Goal: Check status

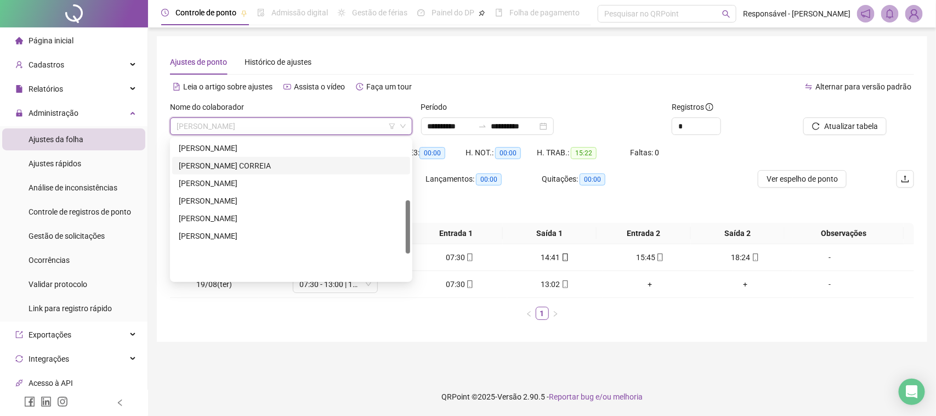
scroll to position [160, 0]
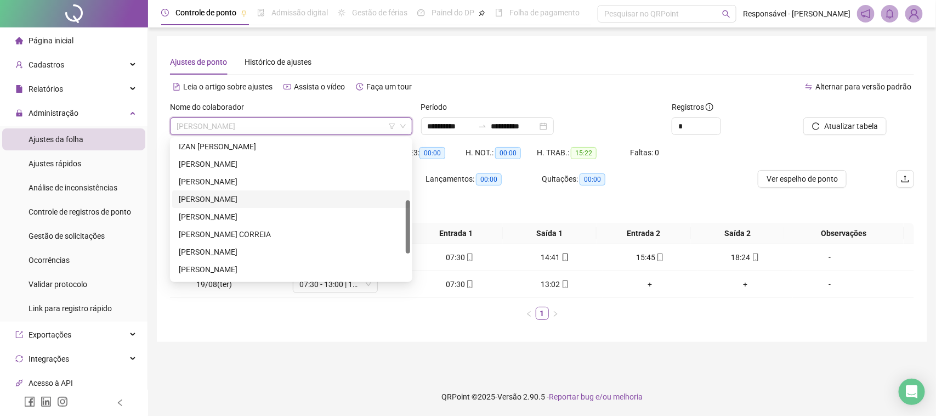
click at [212, 204] on div "[PERSON_NAME]" at bounding box center [291, 199] width 225 height 12
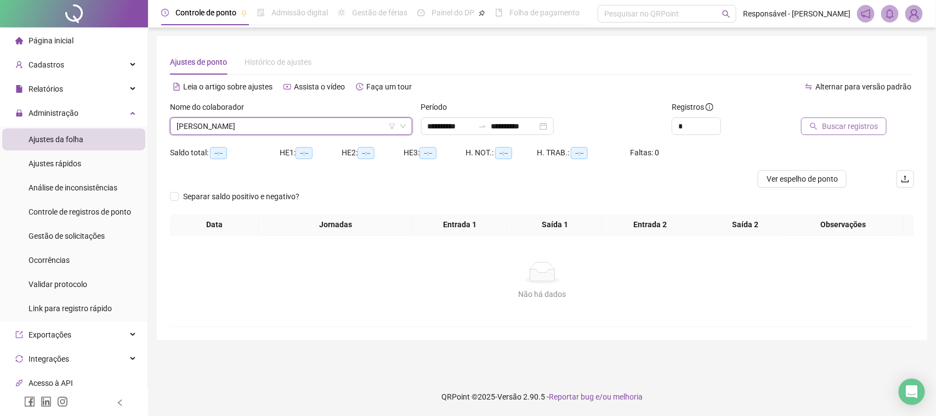
click at [847, 122] on span "Buscar registros" at bounding box center [850, 126] width 56 height 12
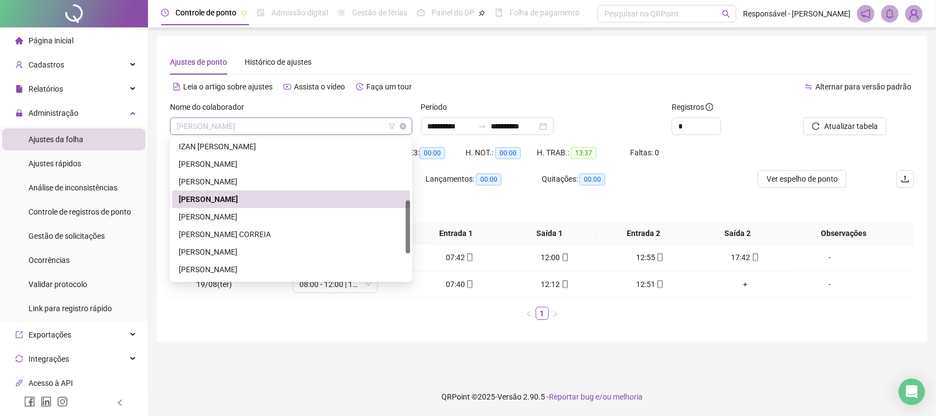
click at [289, 119] on span "[PERSON_NAME]" at bounding box center [291, 126] width 229 height 16
click at [226, 215] on div "[PERSON_NAME]" at bounding box center [291, 216] width 225 height 12
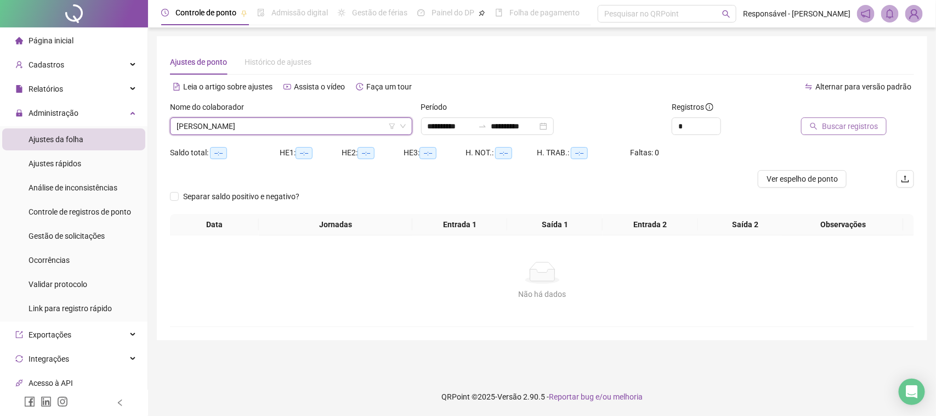
click at [868, 124] on span "Buscar registros" at bounding box center [850, 126] width 56 height 12
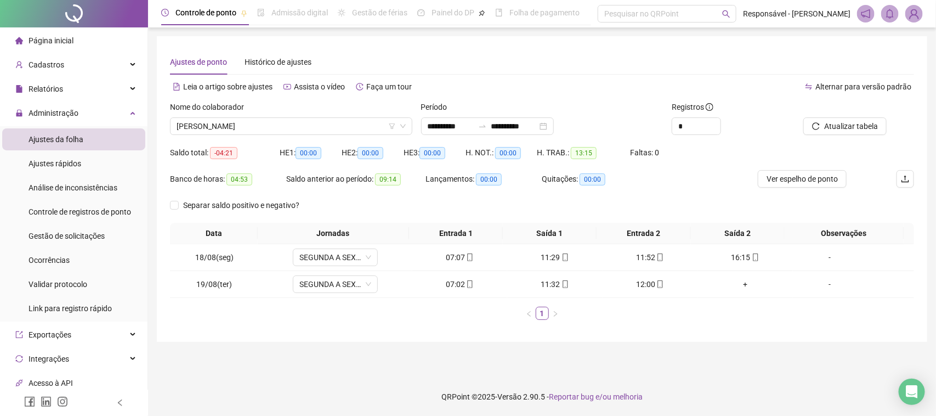
click at [271, 116] on div "Nome do colaborador" at bounding box center [291, 109] width 242 height 16
click at [271, 118] on span "[PERSON_NAME]" at bounding box center [291, 126] width 229 height 16
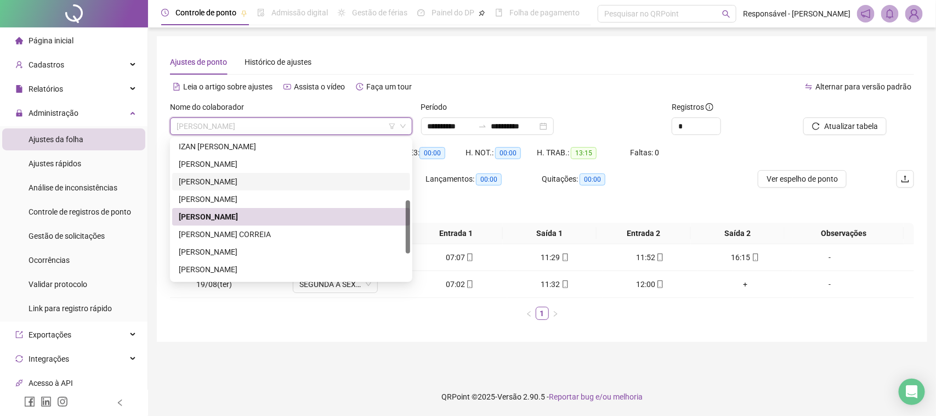
click at [242, 180] on div "[PERSON_NAME]" at bounding box center [291, 181] width 225 height 12
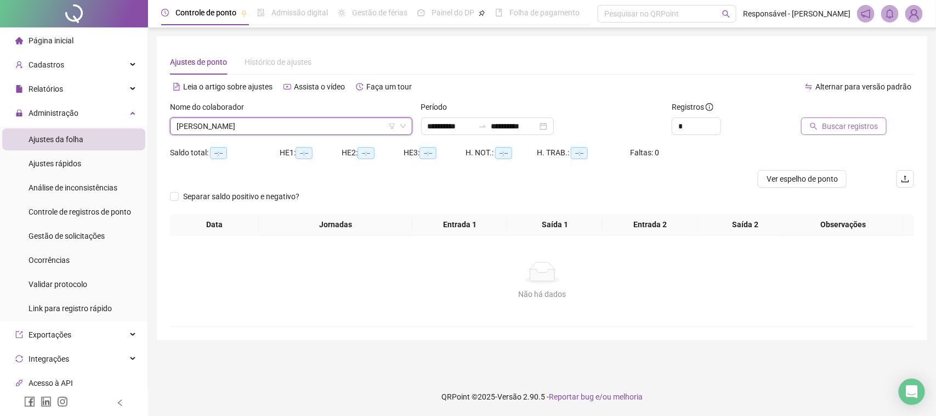
click at [831, 129] on span "Buscar registros" at bounding box center [850, 126] width 56 height 12
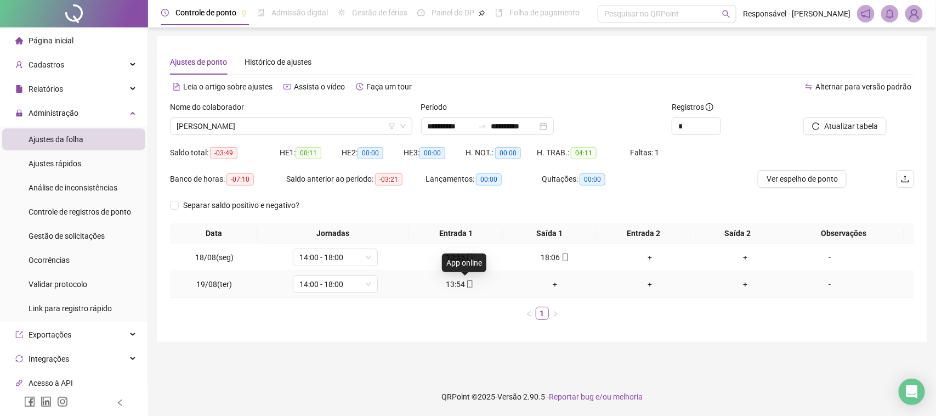
click at [466, 286] on icon "mobile" at bounding box center [470, 284] width 8 height 8
type input "**********"
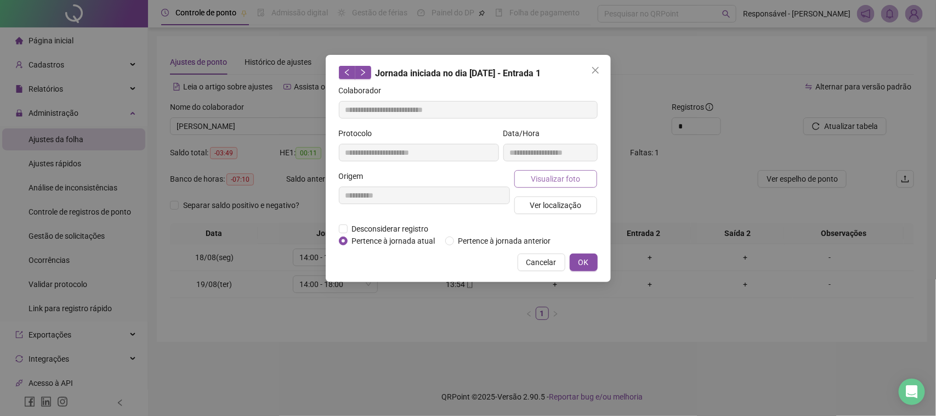
click at [543, 177] on span "Visualizar foto" at bounding box center [555, 179] width 49 height 12
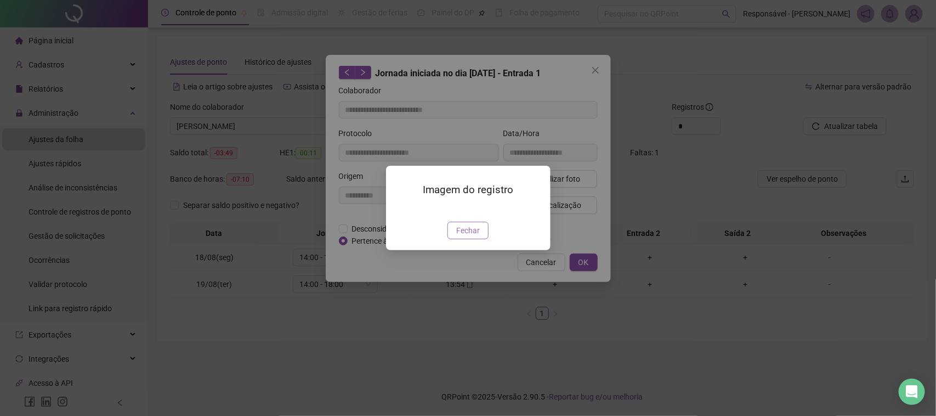
click at [465, 236] on span "Fechar" at bounding box center [468, 230] width 24 height 12
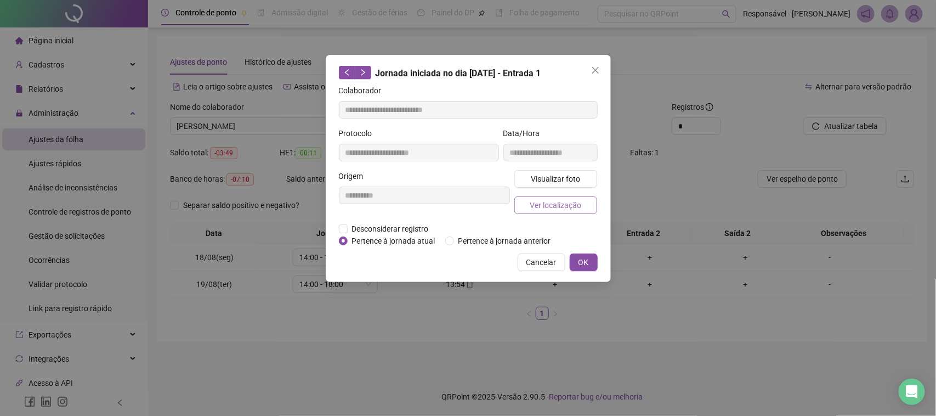
click at [544, 213] on button "Ver localização" at bounding box center [555, 205] width 83 height 18
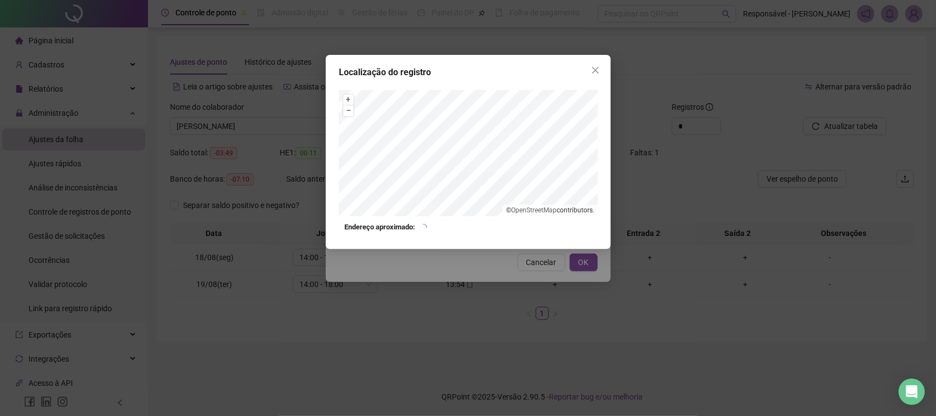
click at [521, 289] on div "Localização do registro + – ⇧ › © OpenStreetMap contributors. Endereço aproxima…" at bounding box center [468, 208] width 936 height 416
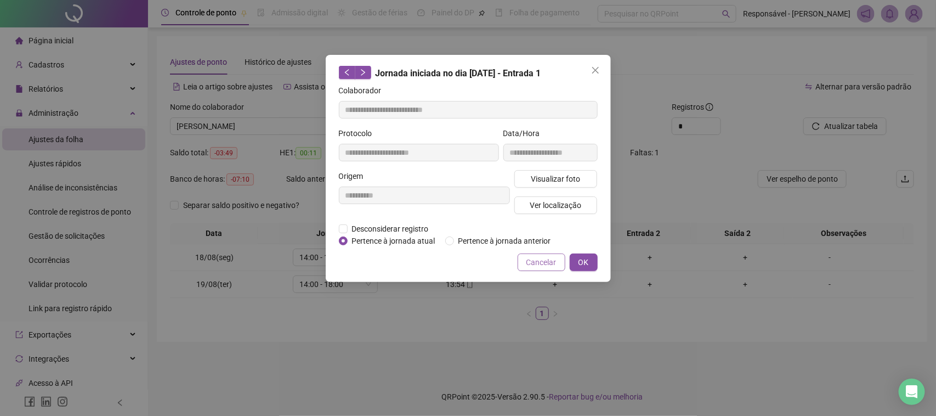
click at [530, 268] on button "Cancelar" at bounding box center [541, 262] width 48 height 18
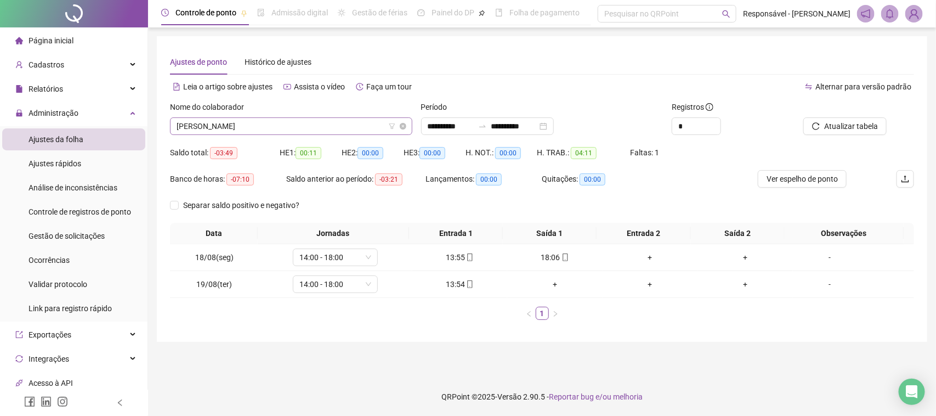
click at [314, 132] on span "[PERSON_NAME]" at bounding box center [291, 126] width 229 height 16
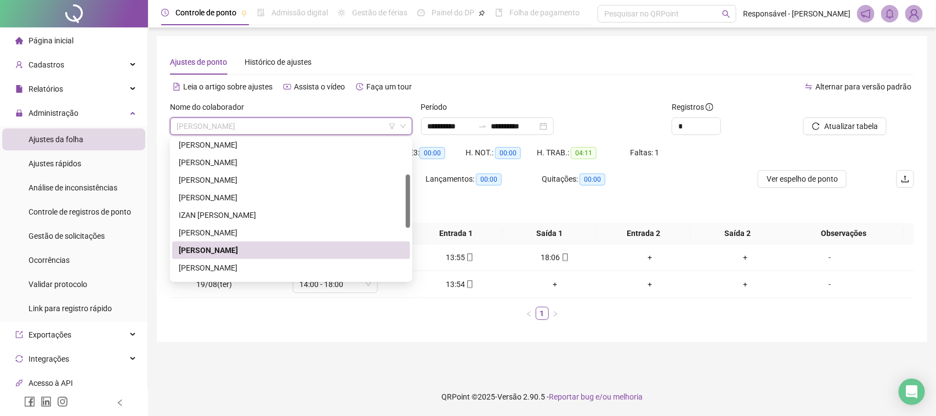
scroll to position [0, 0]
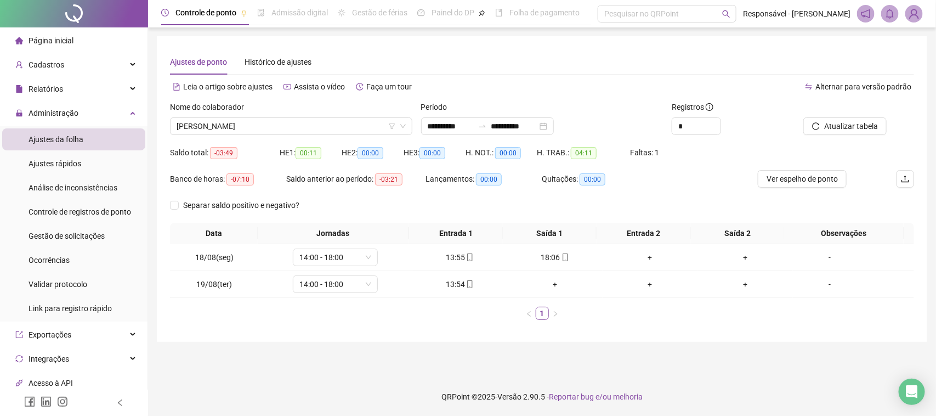
click at [521, 61] on div "Ajustes de ponto Histórico de ajustes" at bounding box center [542, 61] width 744 height 25
click at [272, 120] on span "[PERSON_NAME]" at bounding box center [291, 126] width 229 height 16
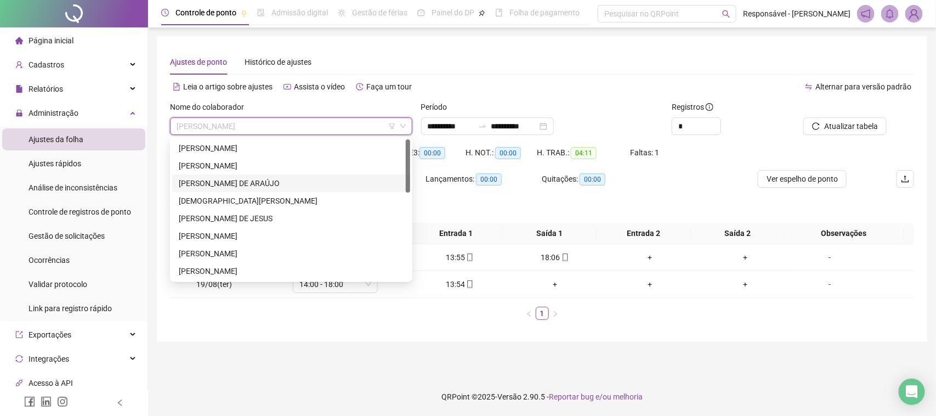
drag, startPoint x: 258, startPoint y: 180, endPoint x: 786, endPoint y: 134, distance: 529.8
click at [255, 180] on div "[PERSON_NAME] DE ARAÚJO" at bounding box center [291, 183] width 225 height 12
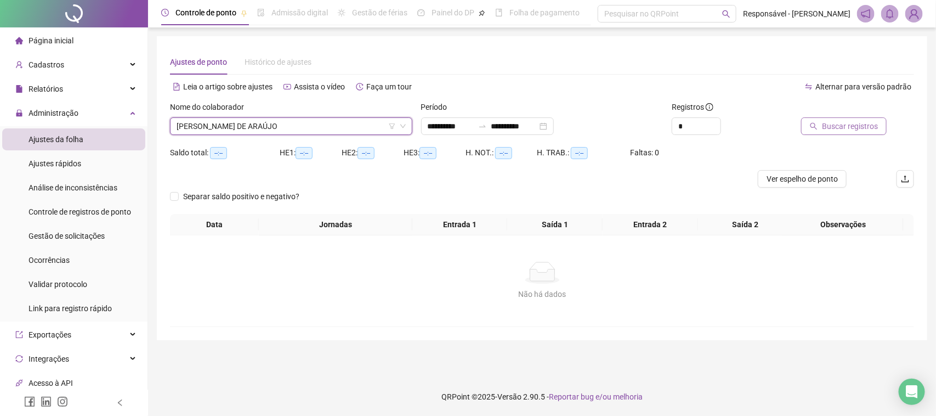
click at [815, 124] on icon "search" at bounding box center [814, 126] width 8 height 8
